Goal: Task Accomplishment & Management: Manage account settings

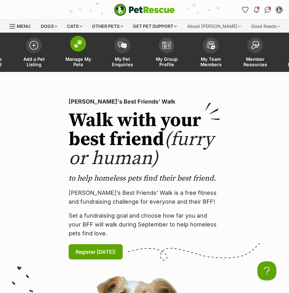
click at [74, 52] on link "Manage My Pets" at bounding box center [78, 53] width 44 height 38
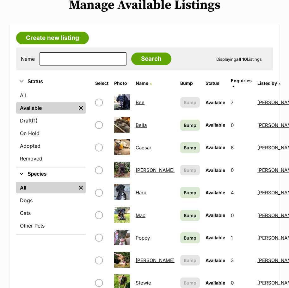
scroll to position [158, 0]
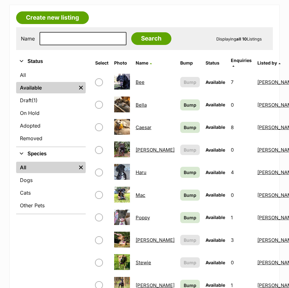
click at [141, 169] on link "Haru" at bounding box center [141, 172] width 11 height 6
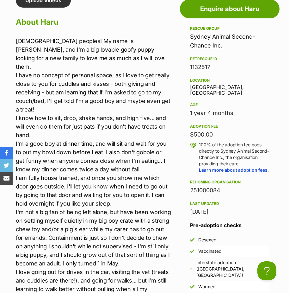
scroll to position [547, 0]
